Goal: Use online tool/utility

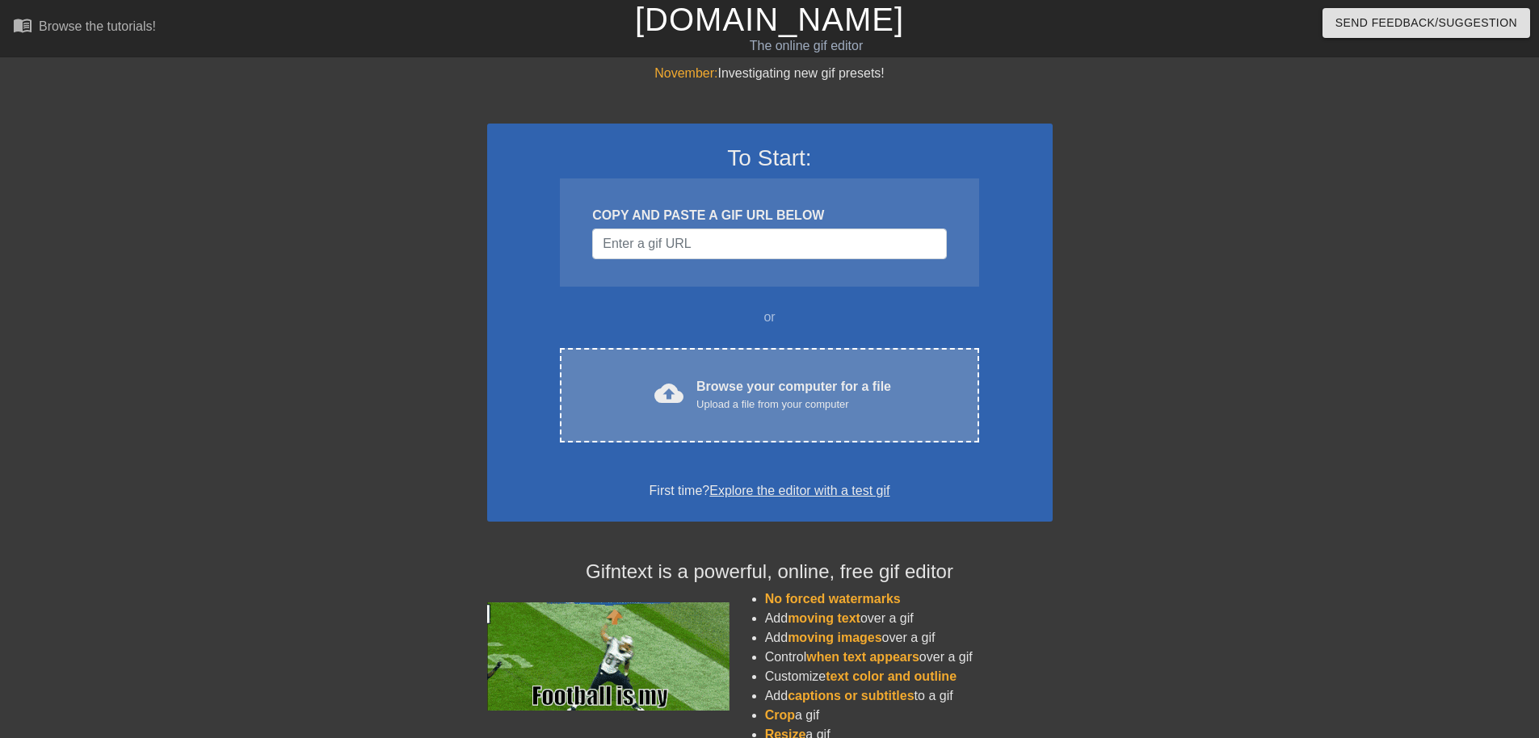
click at [783, 389] on div "Browse your computer for a file Upload a file from your computer" at bounding box center [793, 395] width 195 height 36
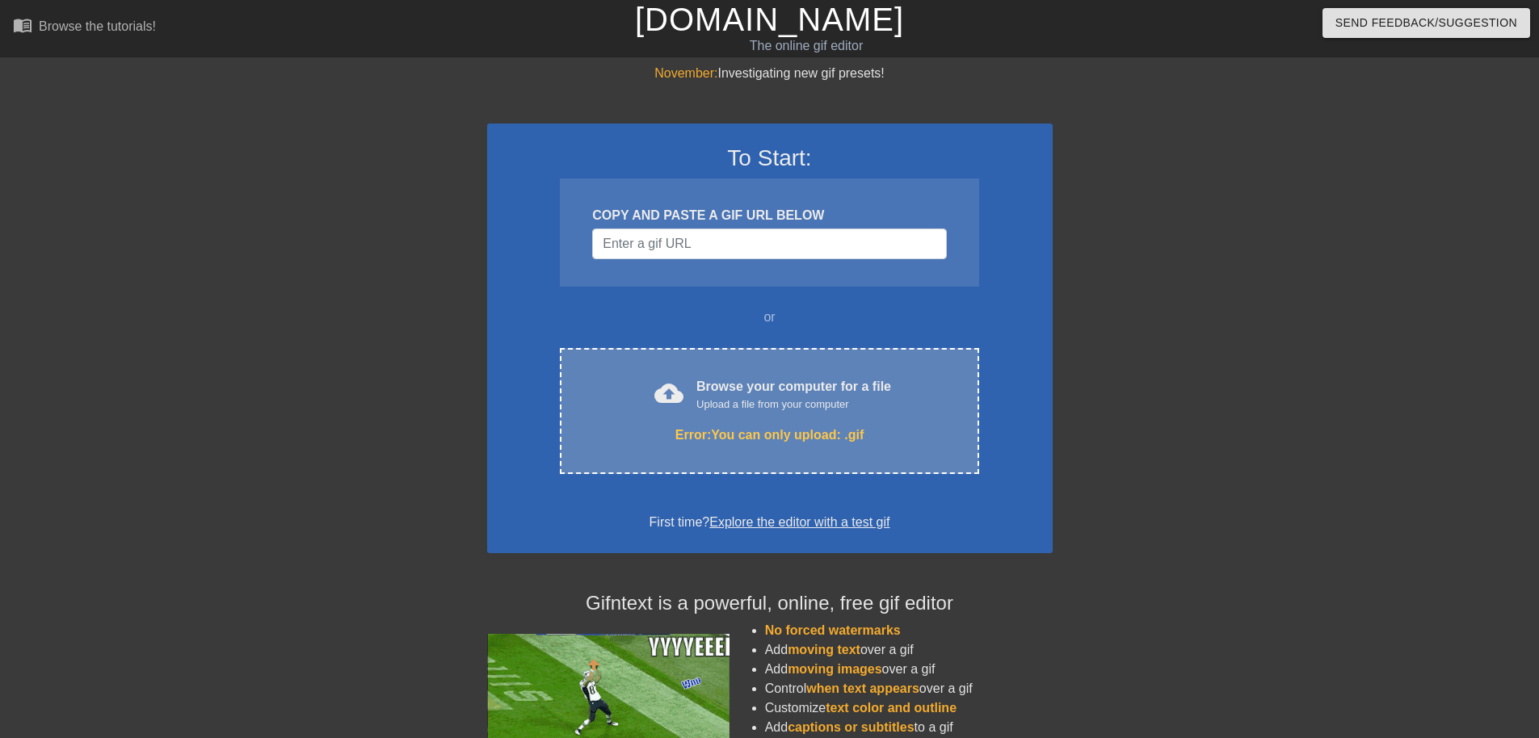
click at [745, 437] on div "Error: You can only upload: .gif" at bounding box center [769, 435] width 351 height 19
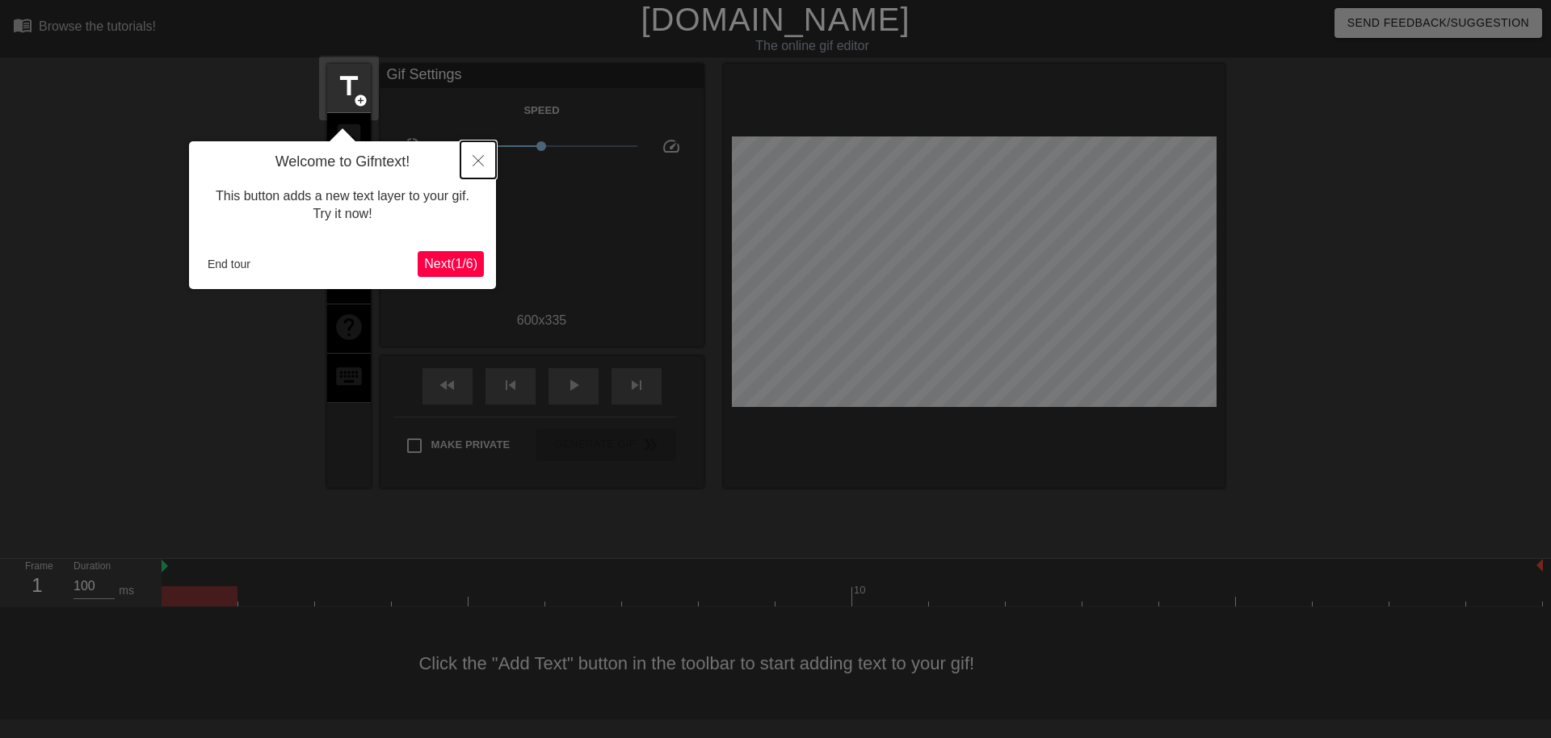
click at [472, 162] on button "Close" at bounding box center [478, 159] width 36 height 37
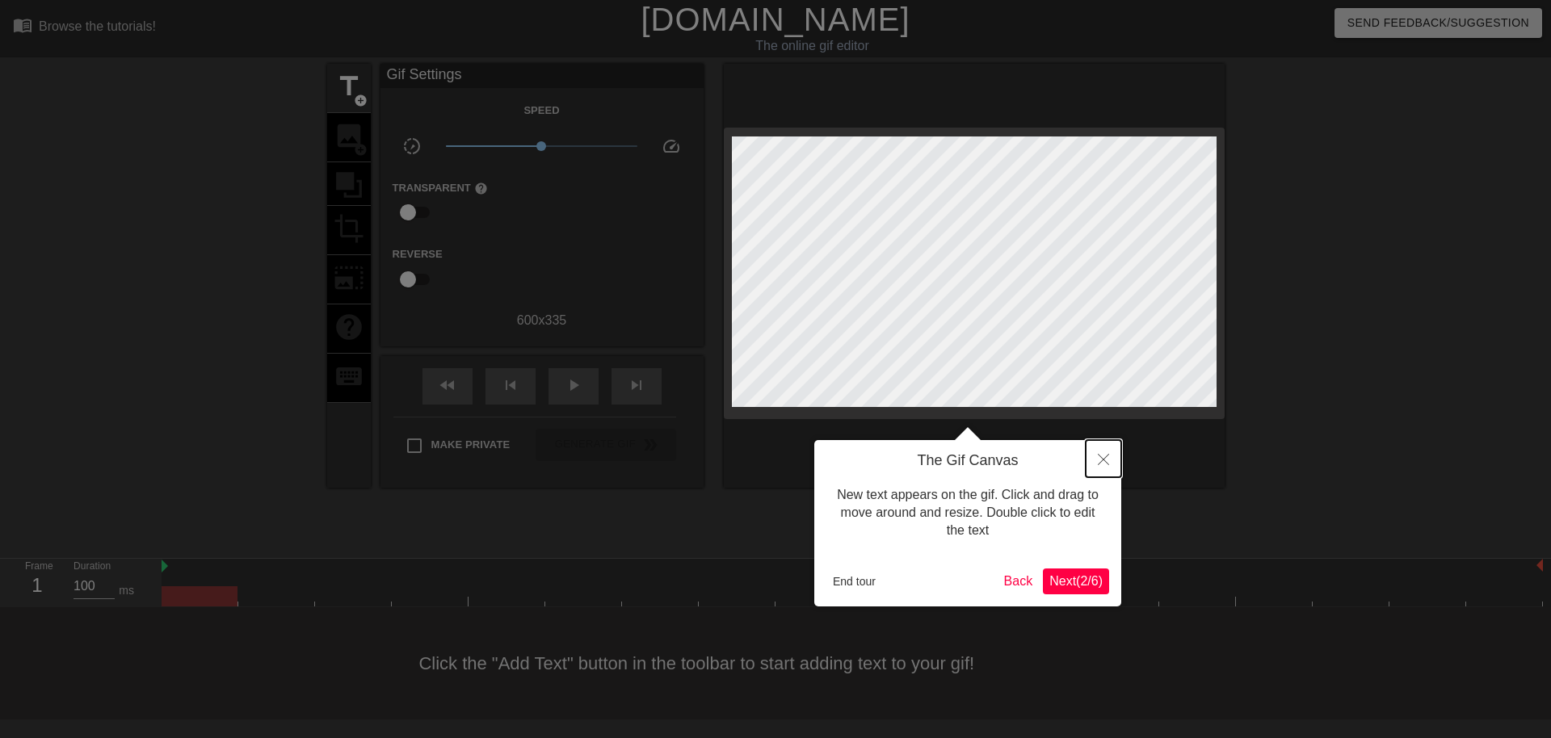
click at [1106, 464] on icon "Close" at bounding box center [1103, 459] width 11 height 11
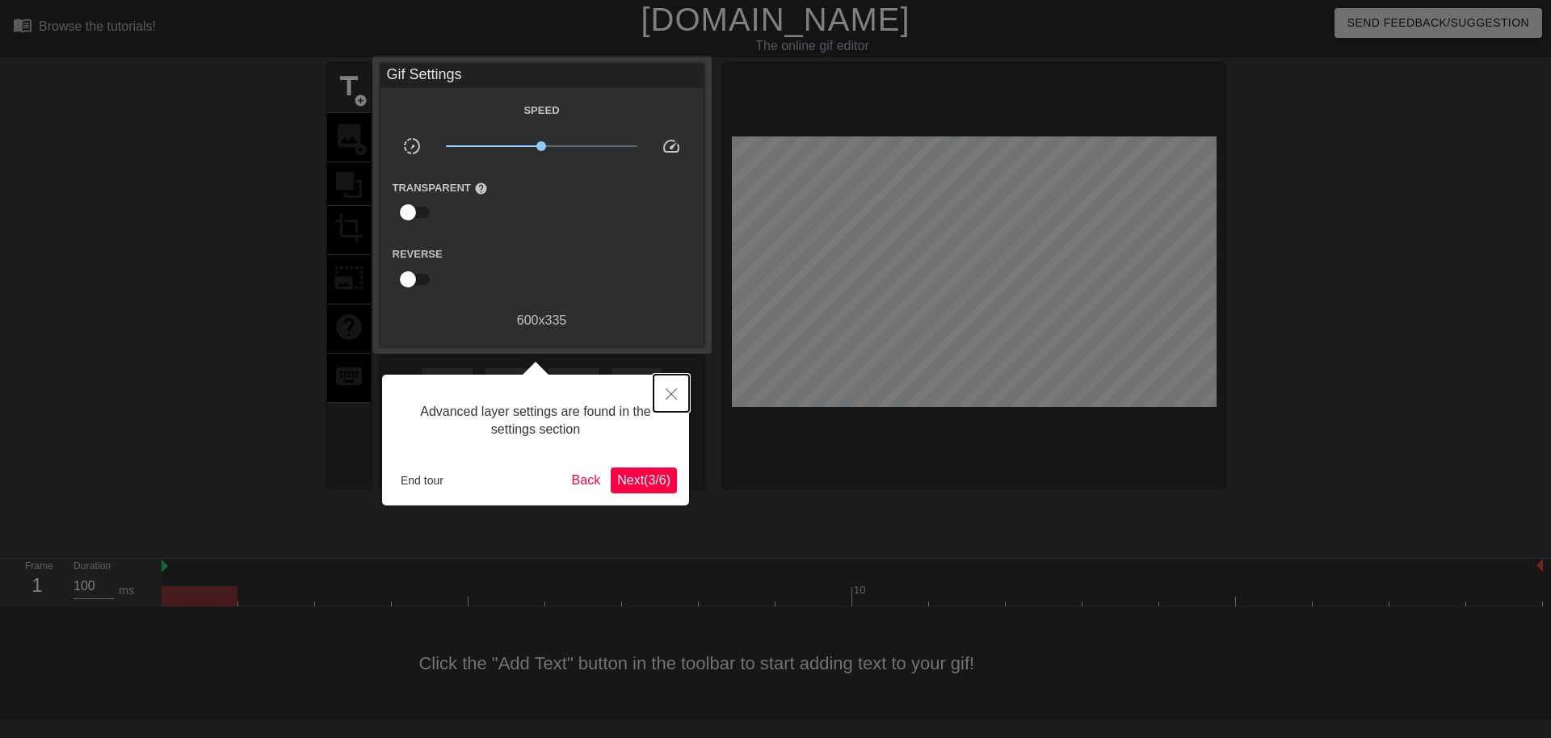
click at [667, 397] on icon "Close" at bounding box center [670, 393] width 11 height 11
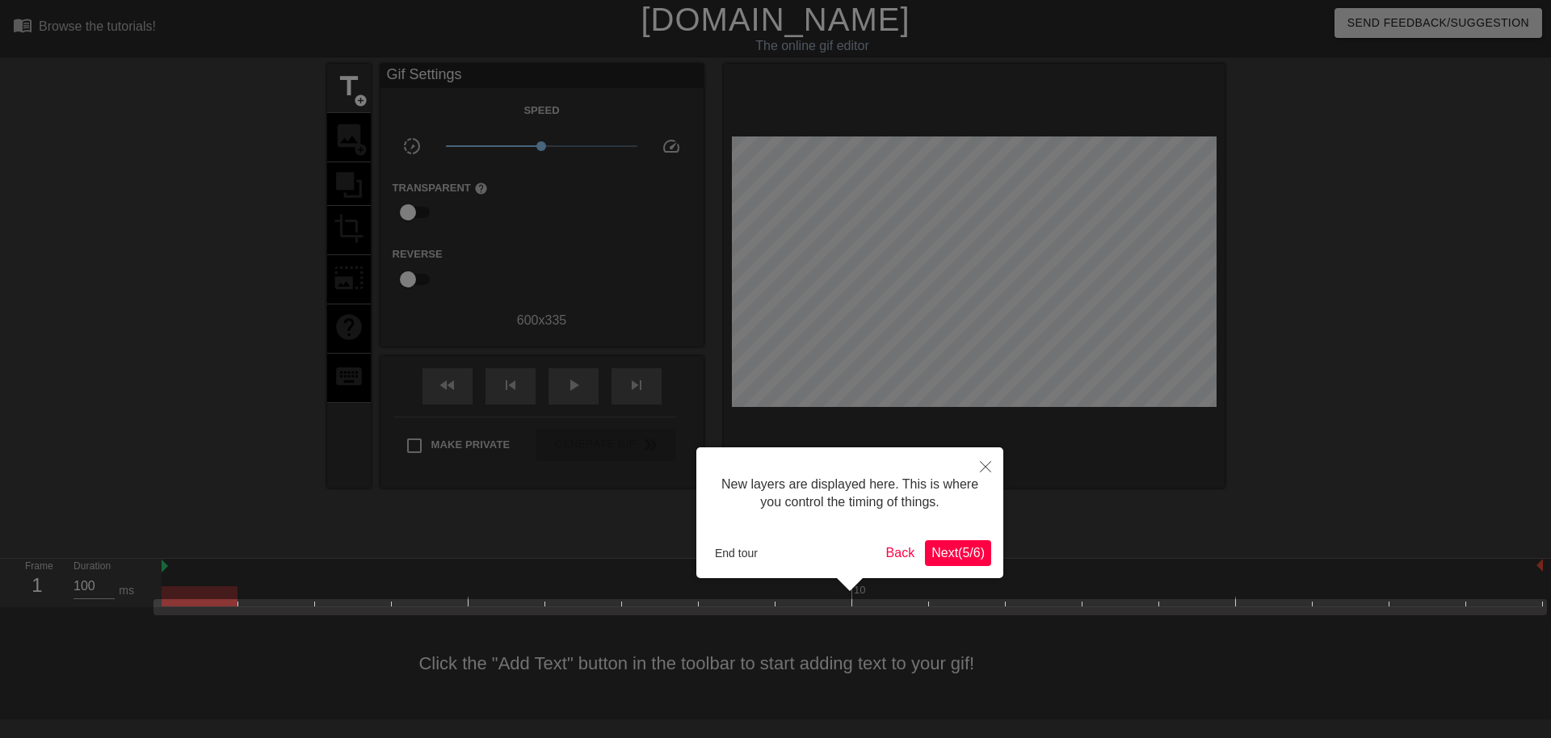
scroll to position [14, 0]
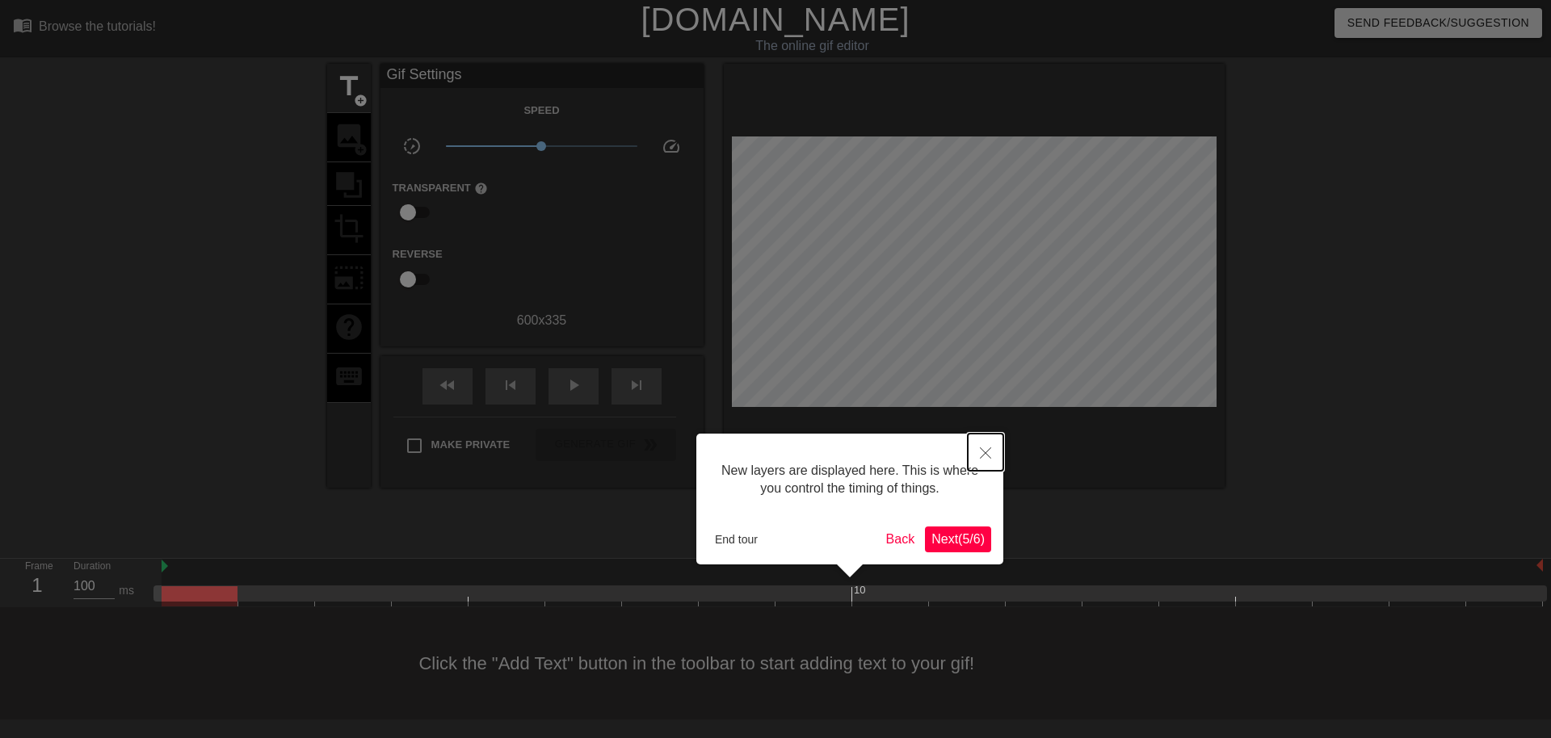
click at [983, 451] on icon "Close" at bounding box center [985, 452] width 11 height 11
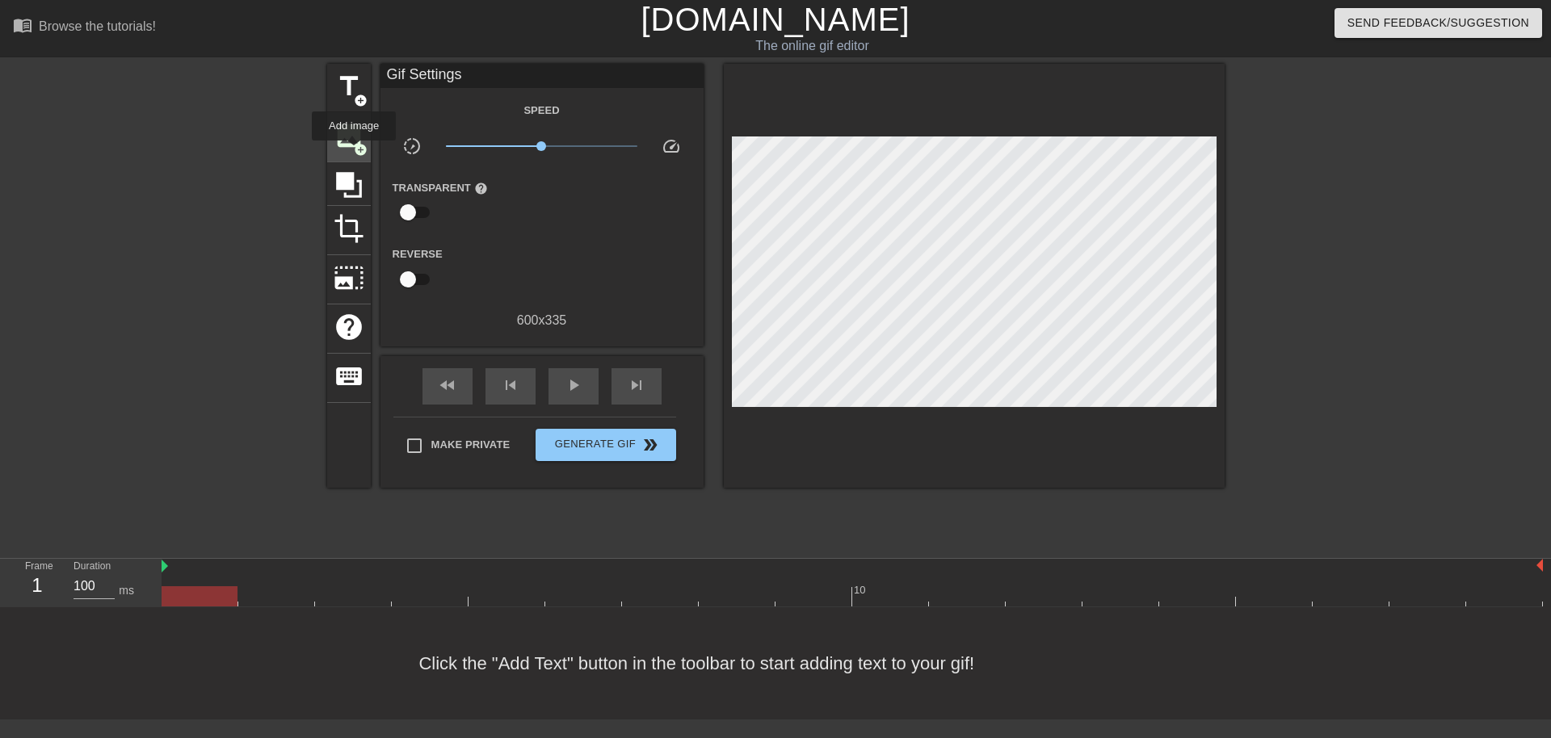
click at [354, 143] on span "add_circle" at bounding box center [361, 150] width 14 height 14
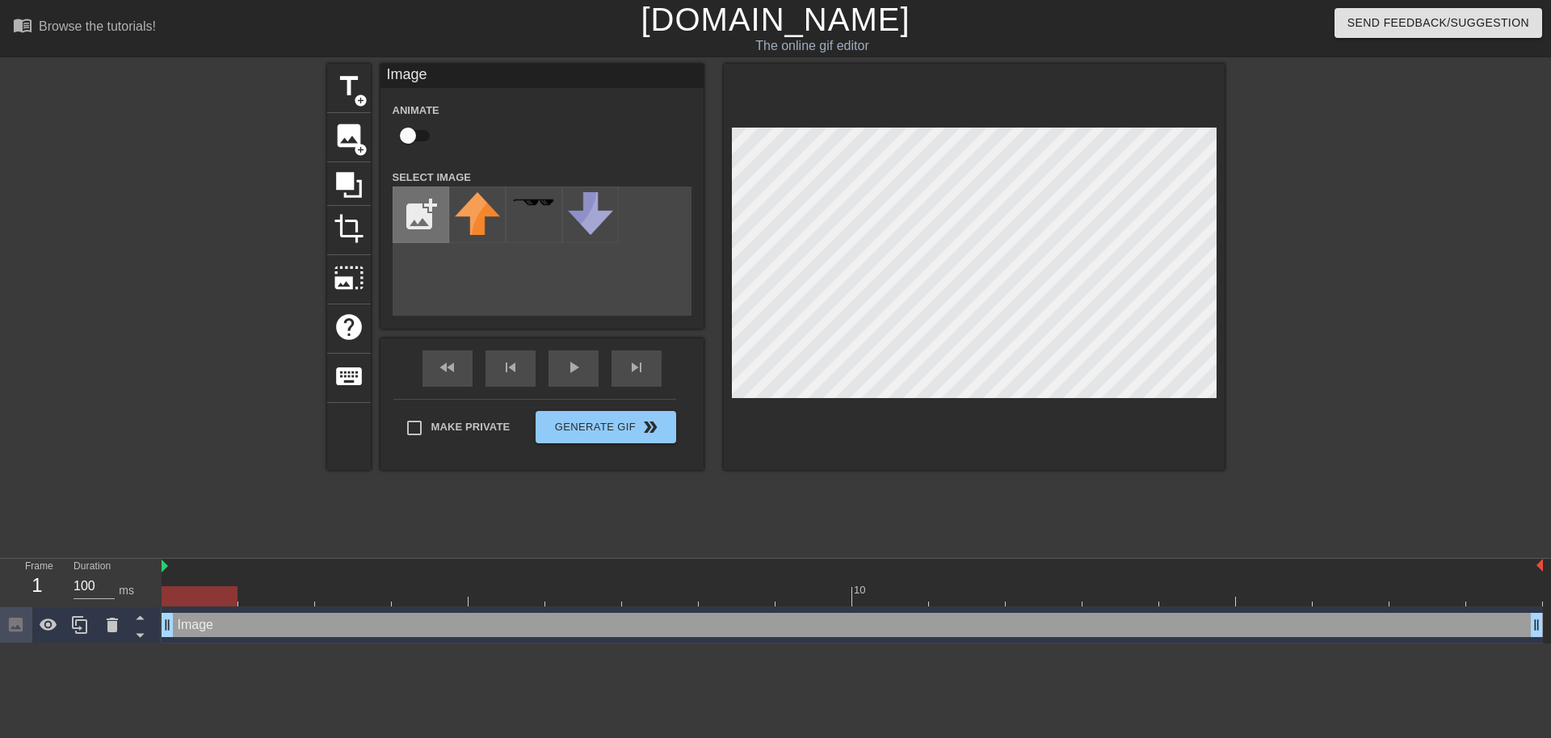
click at [414, 214] on input "file" at bounding box center [420, 214] width 55 height 55
type input "C:\fakepath\StormBrigade_White.png"
click at [484, 216] on img at bounding box center [477, 214] width 45 height 45
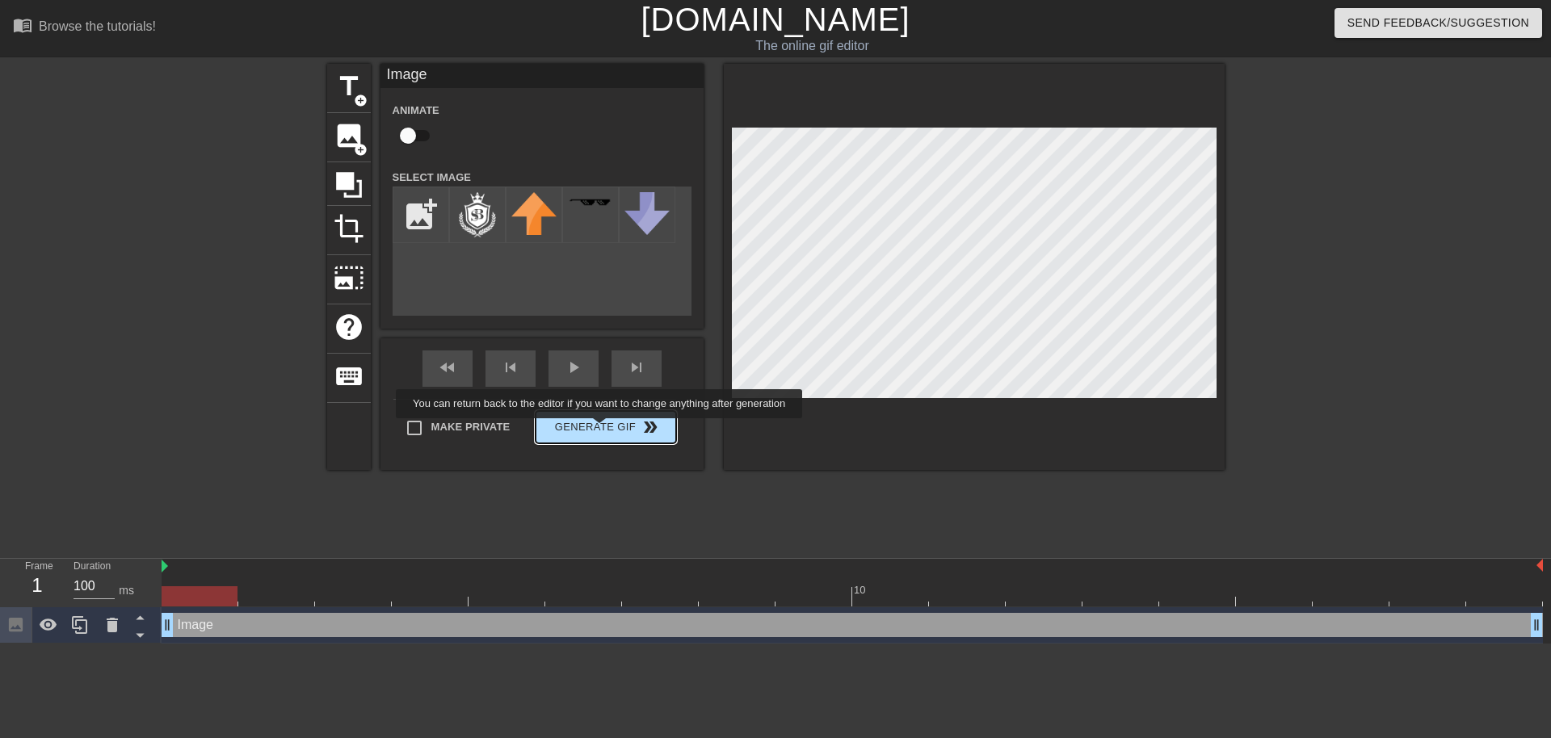
click at [601, 430] on button "Generate Gif double_arrow" at bounding box center [605, 427] width 140 height 32
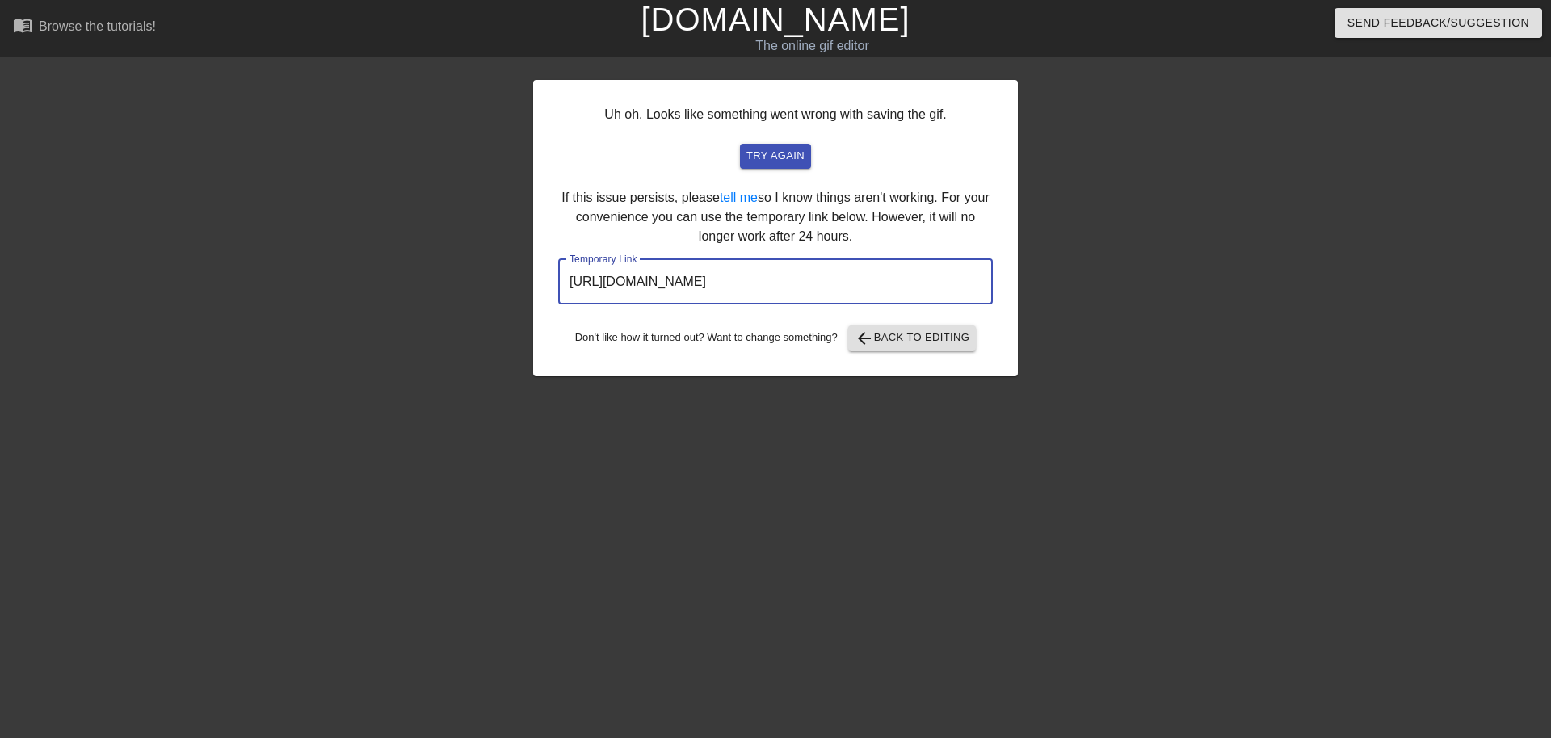
click at [658, 293] on input "[URL][DOMAIN_NAME]" at bounding box center [775, 281] width 434 height 45
click at [901, 345] on span "arrow_back Back to Editing" at bounding box center [911, 338] width 115 height 19
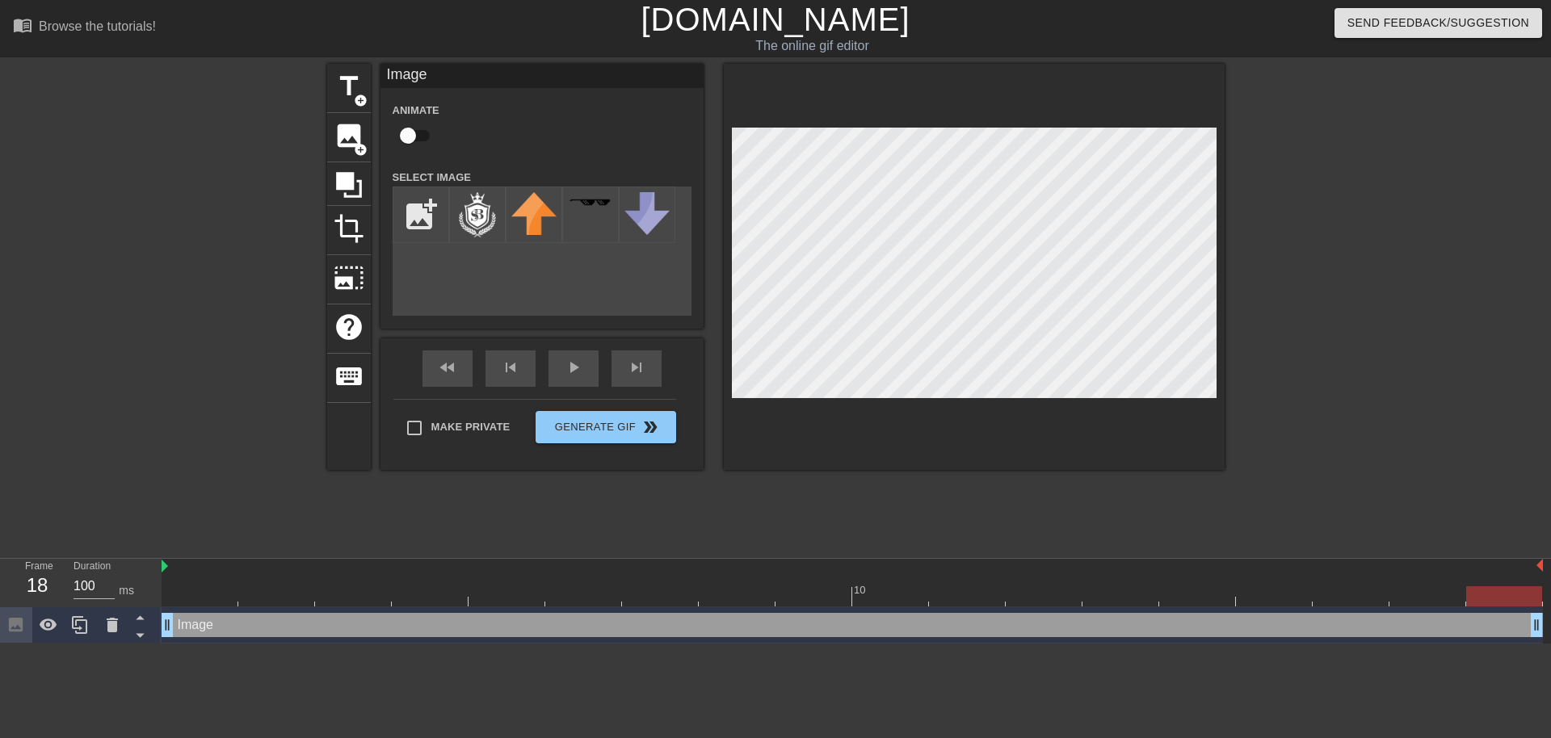
click at [1324, 176] on div at bounding box center [1365, 306] width 242 height 485
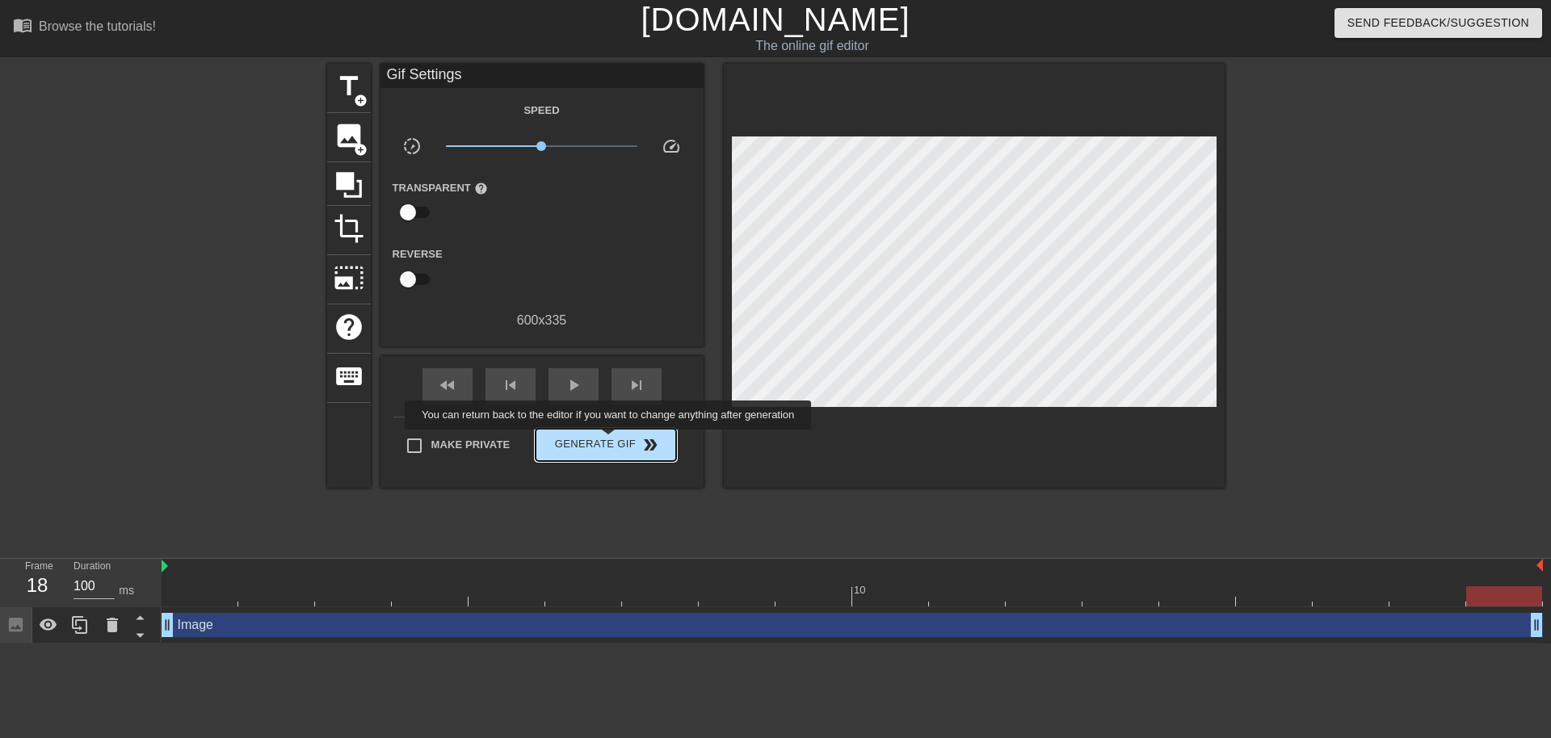
click at [610, 442] on span "Generate Gif double_arrow" at bounding box center [605, 444] width 127 height 19
